Goal: Information Seeking & Learning: Find specific fact

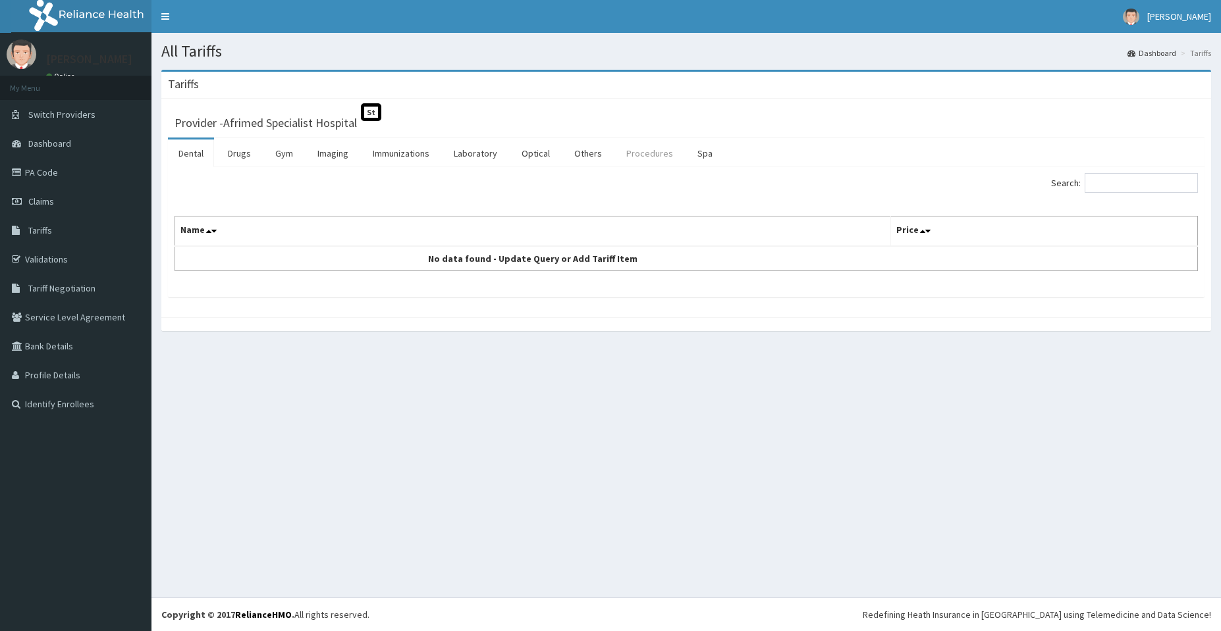
click at [633, 158] on link "Procedures" at bounding box center [650, 154] width 68 height 28
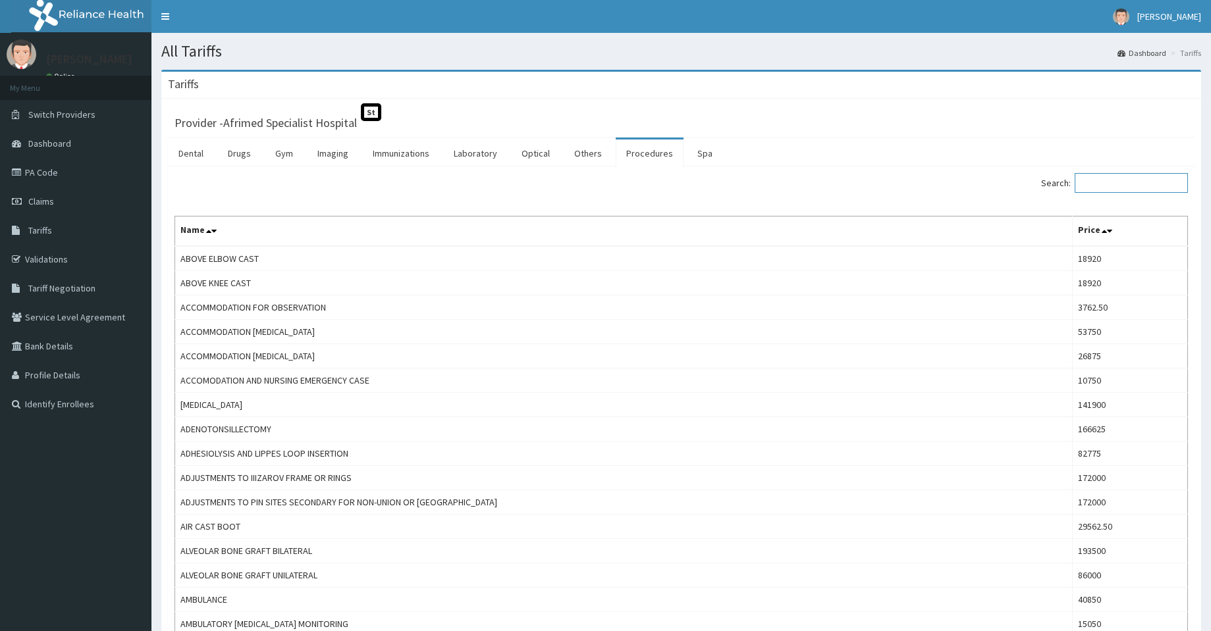
click at [1122, 187] on input "Search:" at bounding box center [1131, 183] width 113 height 20
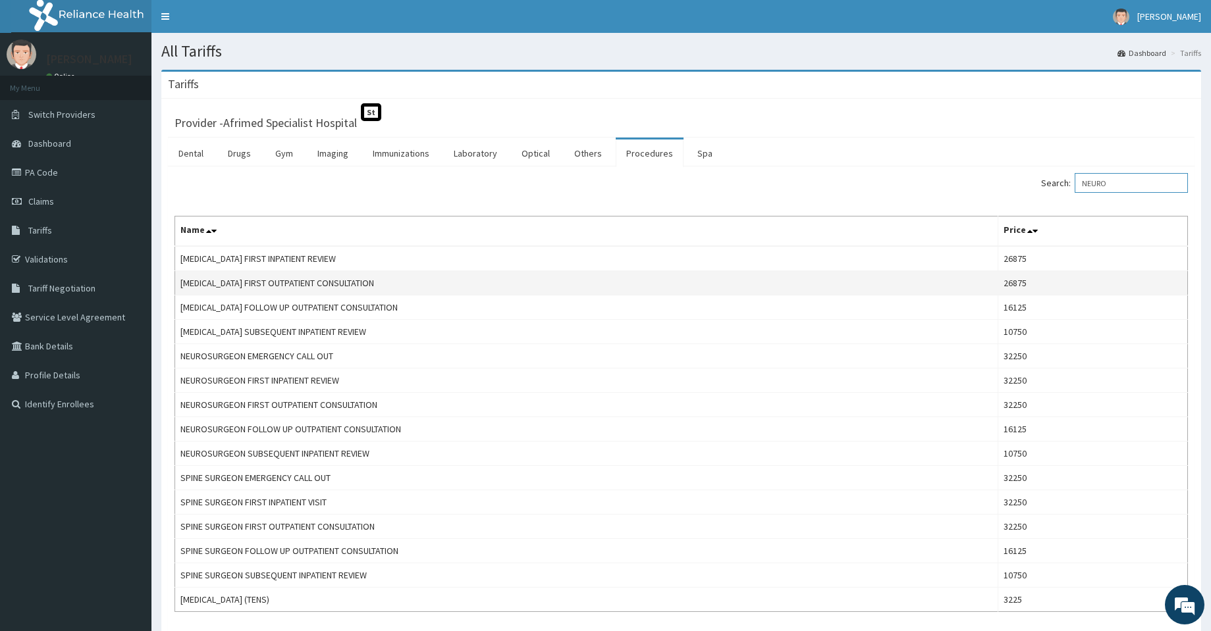
type input "NEURO"
drag, startPoint x: 1053, startPoint y: 289, endPoint x: 1014, endPoint y: 280, distance: 39.9
click at [1014, 280] on td "26875" at bounding box center [1093, 283] width 190 height 24
copy td "26875"
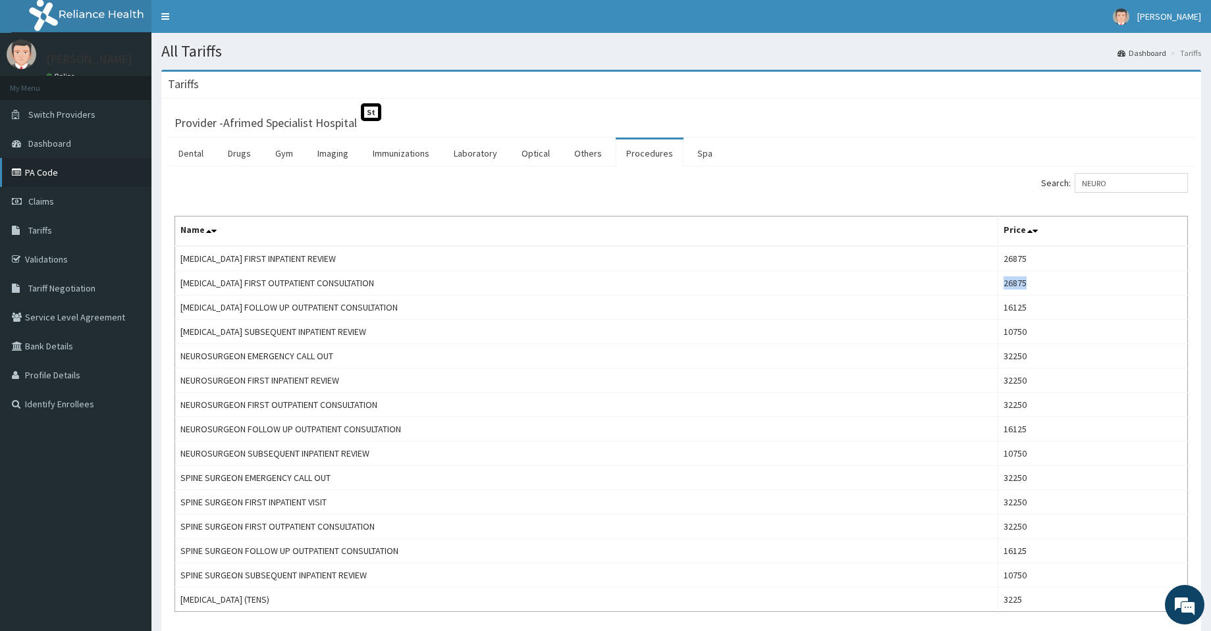
click at [19, 168] on icon at bounding box center [18, 172] width 13 height 9
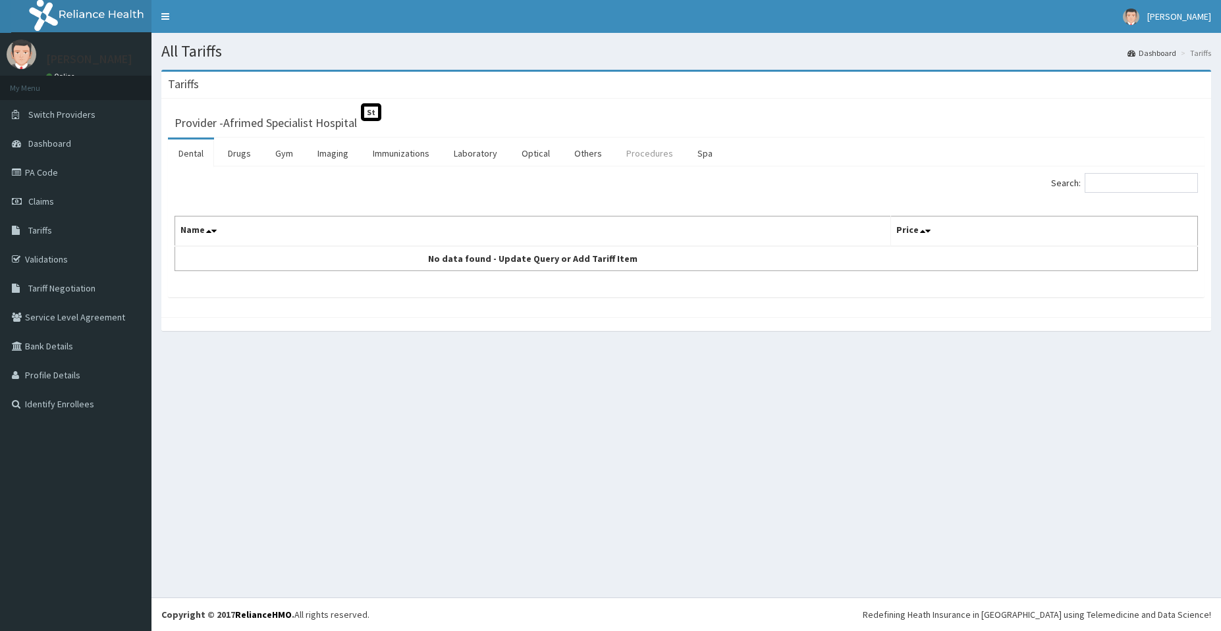
click at [628, 154] on link "Procedures" at bounding box center [650, 154] width 68 height 28
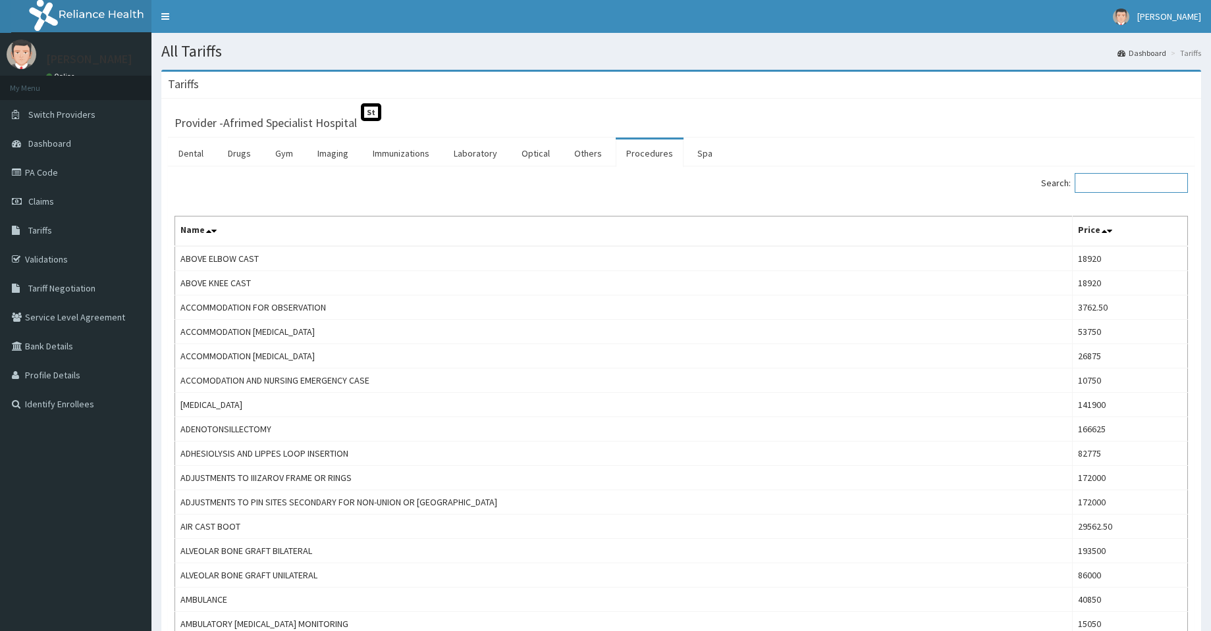
click at [1158, 190] on input "Search:" at bounding box center [1131, 183] width 113 height 20
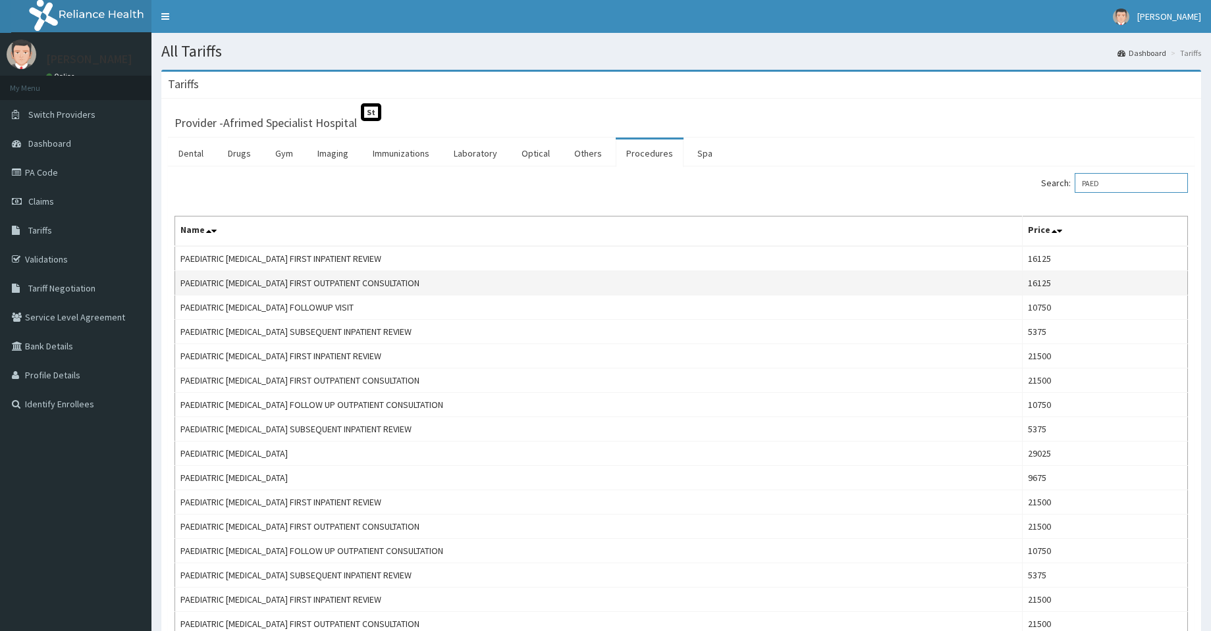
type input "PAED"
drag, startPoint x: 1071, startPoint y: 284, endPoint x: 1040, endPoint y: 286, distance: 31.1
click at [1040, 286] on td "16125" at bounding box center [1105, 283] width 165 height 24
copy td "16125"
